Goal: Task Accomplishment & Management: Use online tool/utility

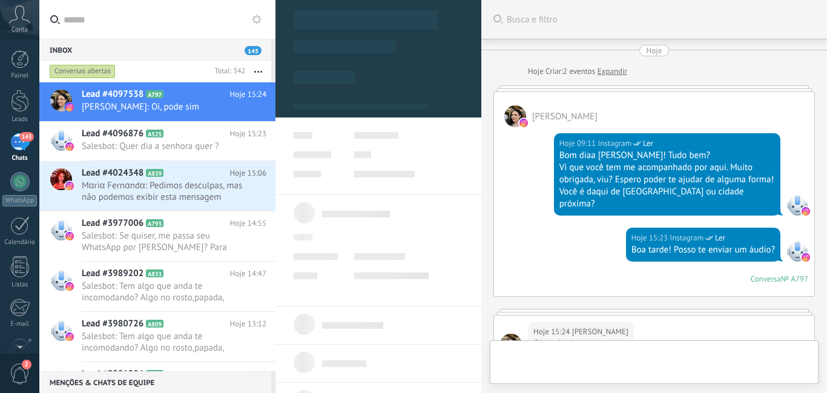
scroll to position [209, 0]
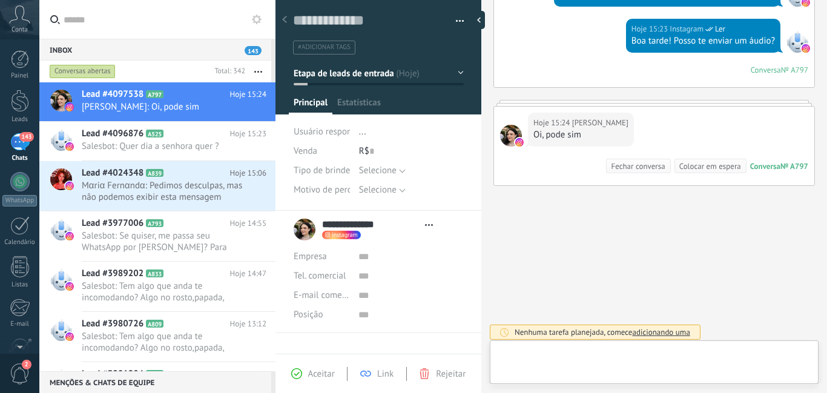
type textarea "**********"
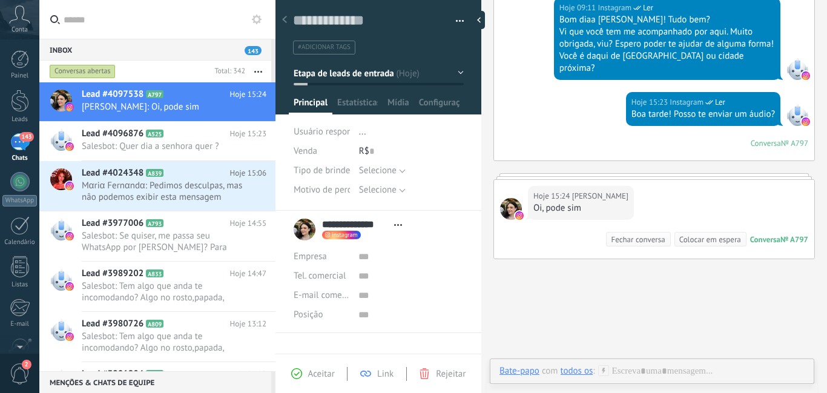
scroll to position [182, 0]
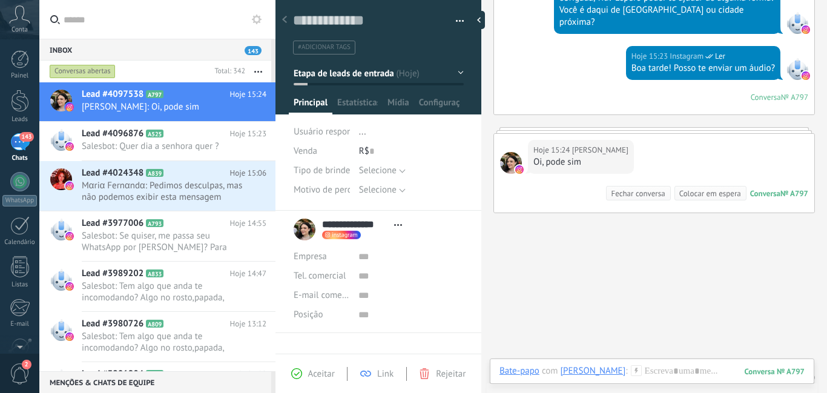
click at [631, 372] on icon at bounding box center [636, 370] width 11 height 11
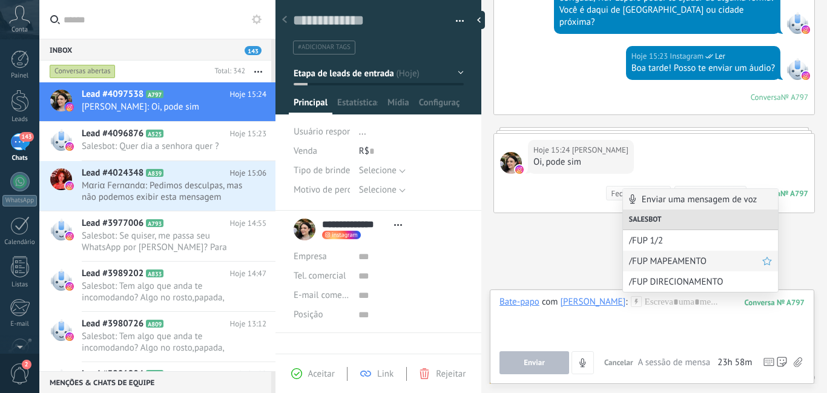
click at [653, 261] on span "/FUP MAPEAMENTO" at bounding box center [695, 262] width 133 height 12
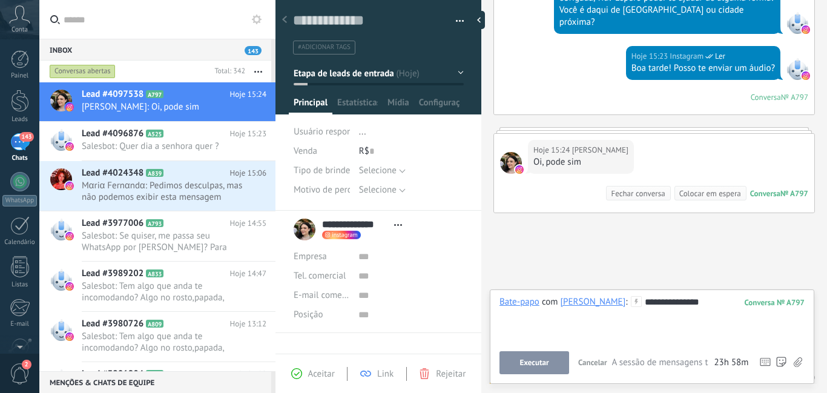
click at [553, 356] on button "Executar" at bounding box center [535, 362] width 70 height 23
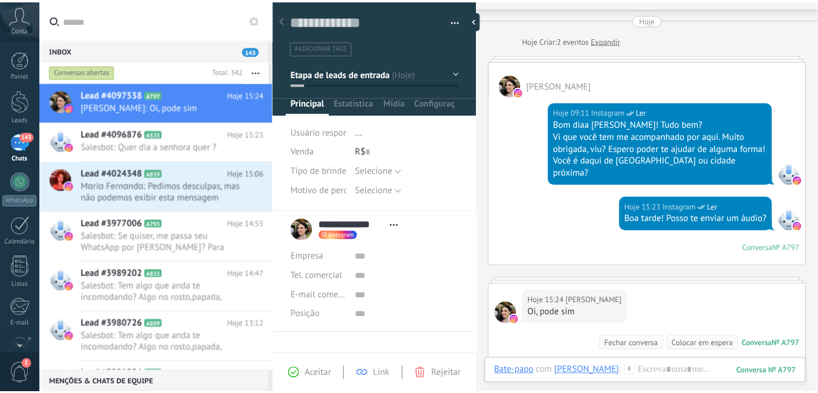
scroll to position [0, 0]
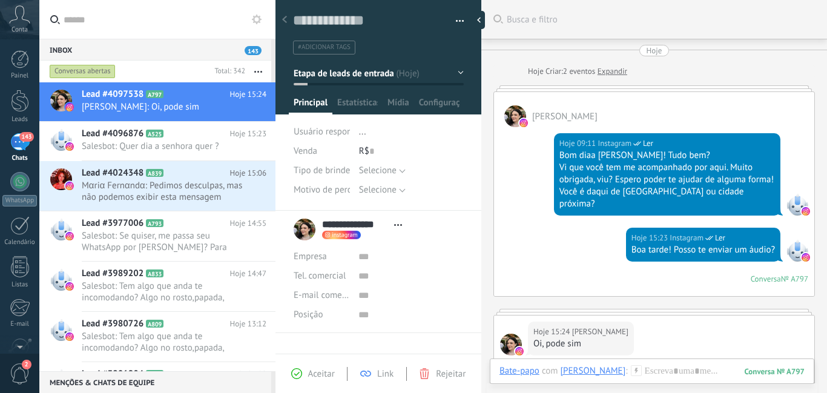
click at [455, 71] on button "Etapa de leads de entrada" at bounding box center [379, 73] width 170 height 22
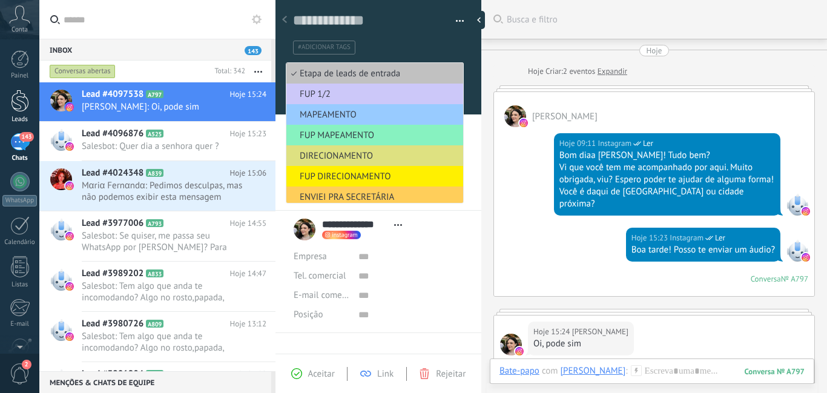
click at [13, 98] on div at bounding box center [20, 101] width 18 height 22
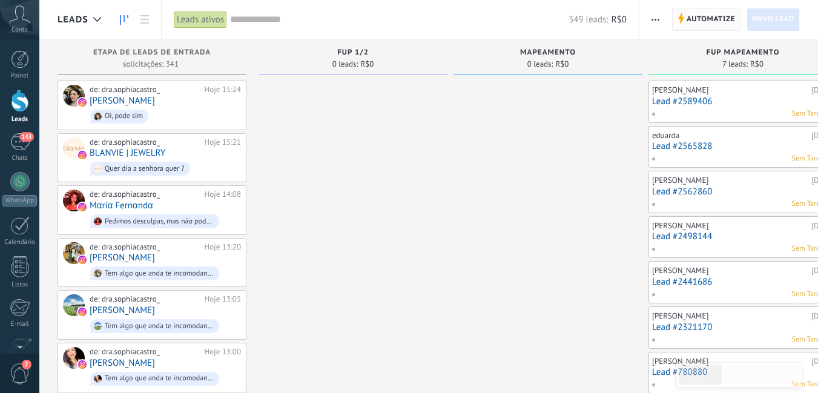
click at [699, 18] on span "Automatize" at bounding box center [711, 19] width 48 height 22
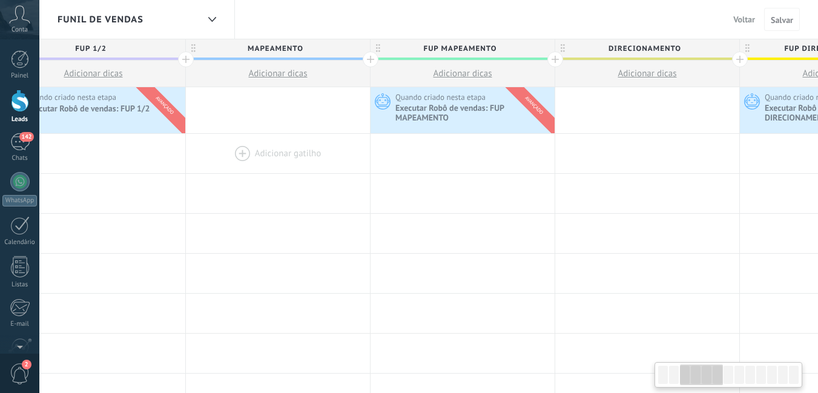
drag, startPoint x: 627, startPoint y: 162, endPoint x: 208, endPoint y: 144, distance: 419.5
click at [208, 144] on div at bounding box center [278, 153] width 184 height 39
